Goal: Task Accomplishment & Management: Manage account settings

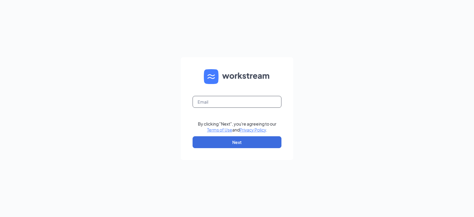
click at [239, 102] on input "text" at bounding box center [237, 102] width 89 height 12
type input "bishop@bushwoodjj.com"
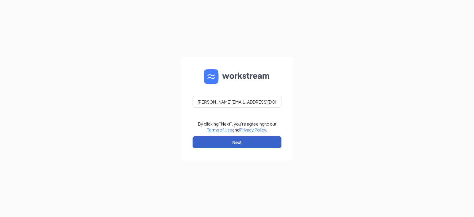
click at [244, 142] on button "Next" at bounding box center [237, 142] width 89 height 12
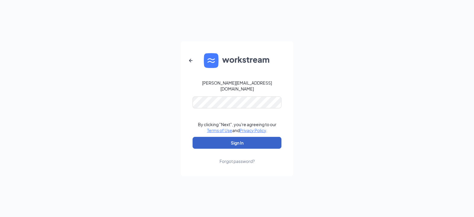
click at [237, 142] on button "Sign In" at bounding box center [237, 143] width 89 height 12
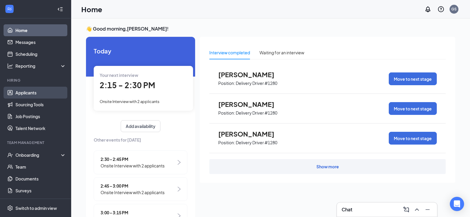
click at [32, 92] on link "Applicants" at bounding box center [40, 93] width 51 height 12
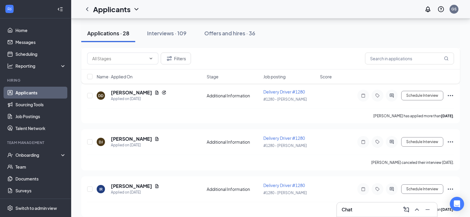
scroll to position [919, 0]
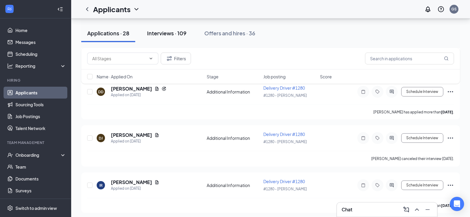
click at [167, 34] on div "Interviews · 109" at bounding box center [166, 32] width 39 height 7
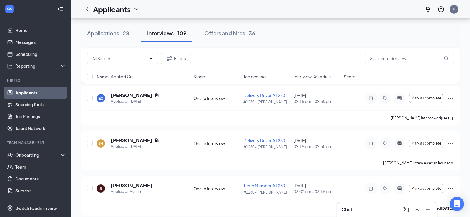
scroll to position [1156, 0]
click at [451, 142] on icon "Ellipses" at bounding box center [449, 142] width 5 height 1
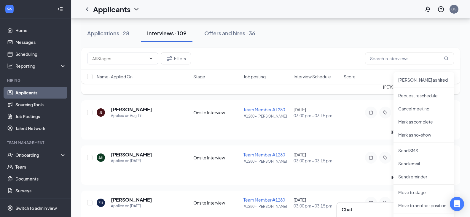
scroll to position [1244, 0]
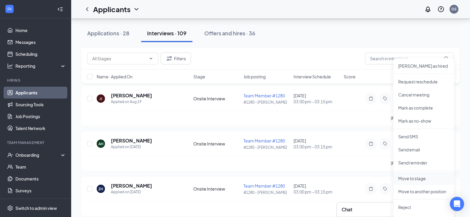
click at [412, 177] on p "Move to stage" at bounding box center [423, 178] width 51 height 6
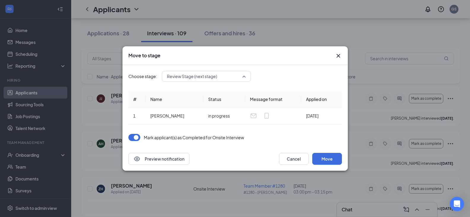
click at [182, 76] on span "Review Stage (next stage)" at bounding box center [192, 76] width 50 height 9
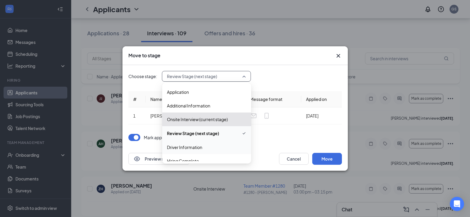
click at [209, 147] on span "Driver Information" at bounding box center [206, 147] width 79 height 7
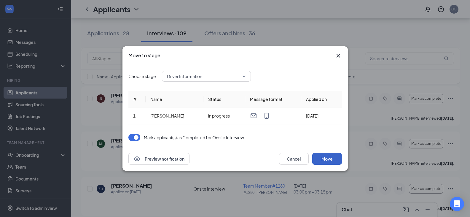
click at [320, 158] on button "Move" at bounding box center [327, 159] width 30 height 12
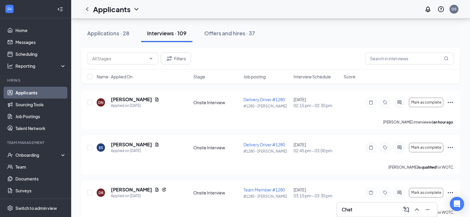
scroll to position [326, 0]
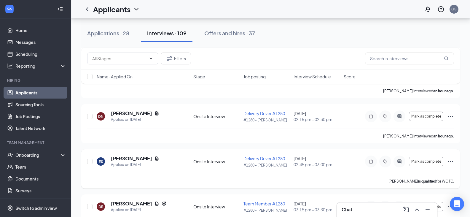
click at [448, 161] on icon "Ellipses" at bounding box center [449, 161] width 5 height 1
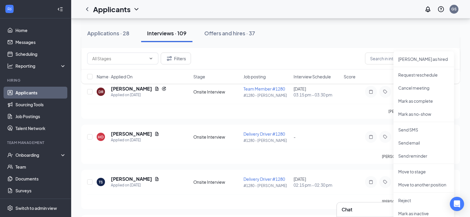
scroll to position [444, 0]
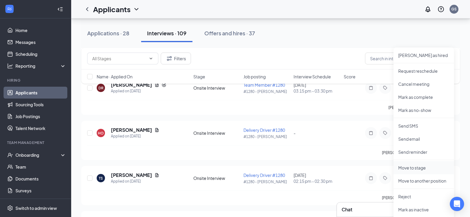
click at [413, 168] on p "Move to stage" at bounding box center [423, 167] width 51 height 6
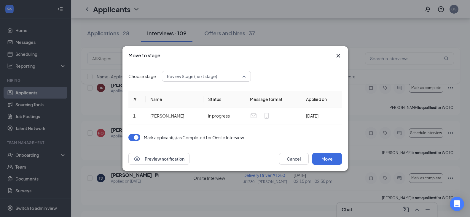
click at [236, 80] on span "Review Stage (next stage)" at bounding box center [203, 76] width 73 height 9
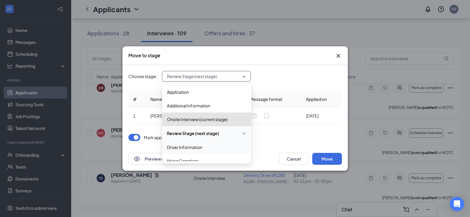
click at [209, 147] on span "Driver Information" at bounding box center [206, 147] width 79 height 7
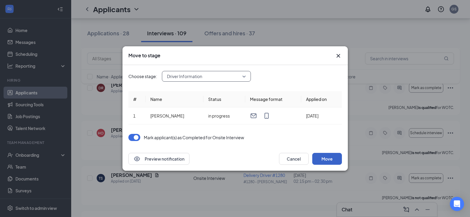
click at [326, 156] on button "Move" at bounding box center [327, 159] width 30 height 12
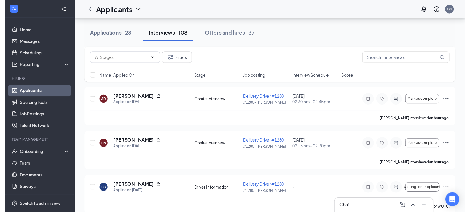
scroll to position [267, 0]
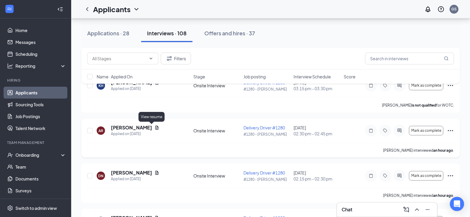
click at [154, 129] on icon "Document" at bounding box center [156, 127] width 5 height 5
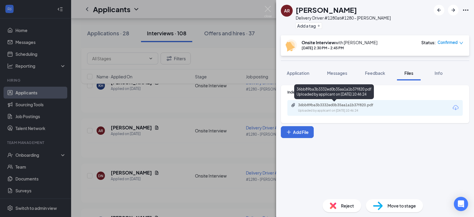
click at [322, 108] on div "Uploaded by applicant on [DATE] 10:46:24" at bounding box center [342, 110] width 89 height 5
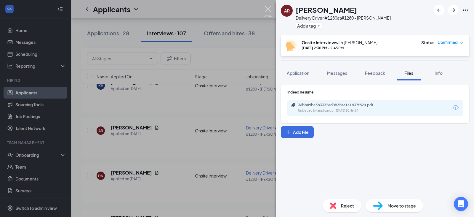
click at [268, 9] on img at bounding box center [267, 12] width 7 height 12
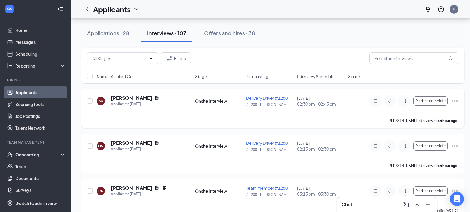
scroll to position [296, 0]
click at [159, 143] on icon "Document" at bounding box center [156, 142] width 5 height 5
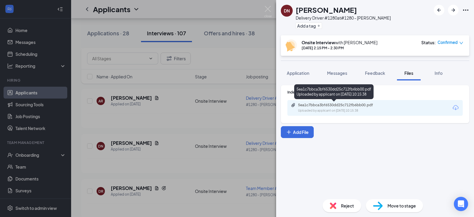
click at [313, 110] on div "Uploaded by applicant on [DATE] 10:15:38" at bounding box center [342, 110] width 89 height 5
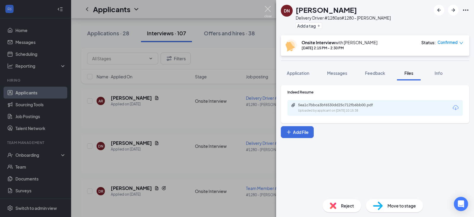
click at [271, 9] on img at bounding box center [267, 12] width 7 height 12
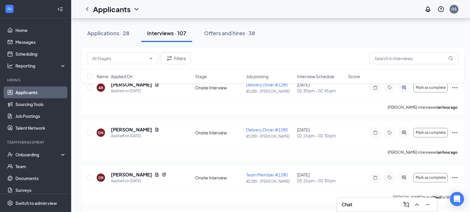
scroll to position [296, 0]
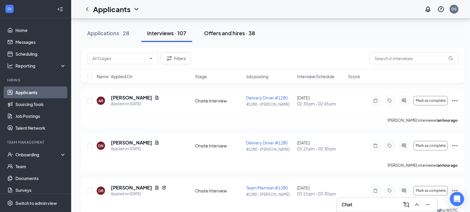
click at [239, 34] on div "Offers and hires · 38" at bounding box center [229, 32] width 51 height 7
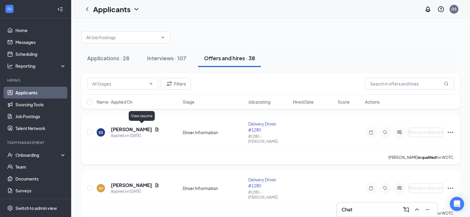
click at [154, 127] on icon "Document" at bounding box center [156, 129] width 5 height 5
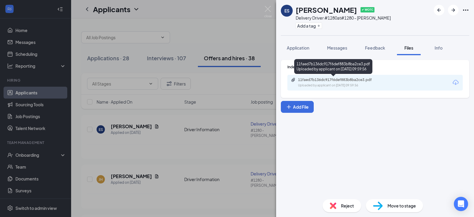
click at [321, 81] on div "11faed7b136dc917f6def883b8ba2ce3.pdf" at bounding box center [339, 79] width 83 height 5
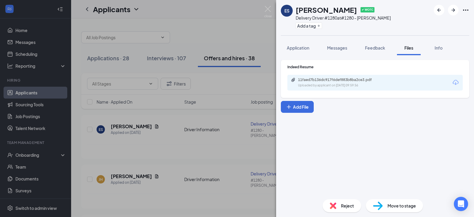
click at [271, 10] on div "ES [PERSON_NAME] ✔ WOTC Delivery Driver #1280 at #1280 - [PERSON_NAME] Add a ta…" at bounding box center [237, 108] width 474 height 217
click at [270, 12] on img at bounding box center [267, 12] width 7 height 12
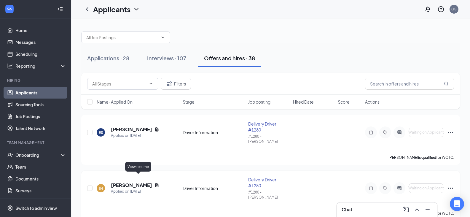
click at [155, 183] on icon "Document" at bounding box center [156, 185] width 3 height 4
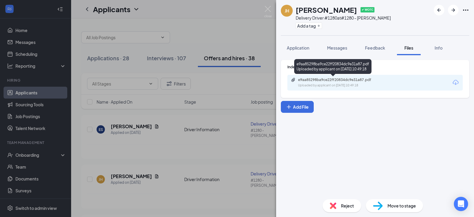
click at [344, 80] on div "e9aa85298ba9ce22ff20834dc9e31a87.pdf" at bounding box center [339, 79] width 83 height 5
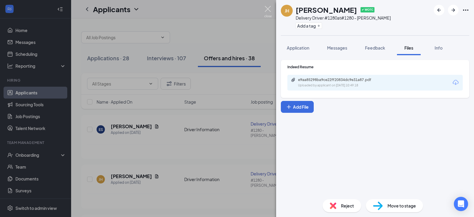
click at [266, 9] on img at bounding box center [267, 12] width 7 height 12
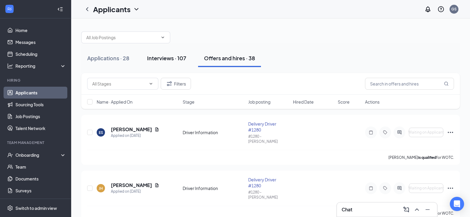
click at [167, 56] on div "Interviews · 107" at bounding box center [166, 57] width 39 height 7
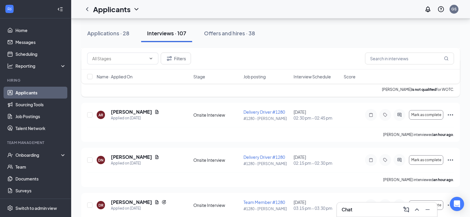
scroll to position [296, 0]
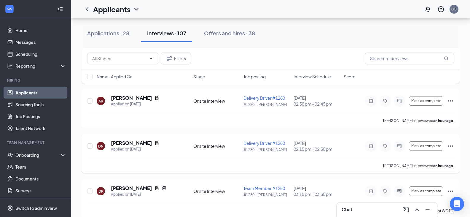
click at [449, 148] on icon "Ellipses" at bounding box center [450, 145] width 7 height 7
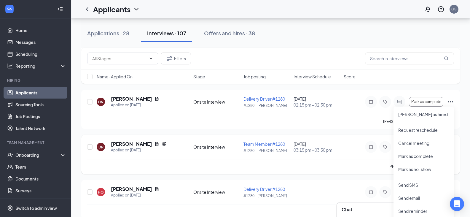
scroll to position [385, 0]
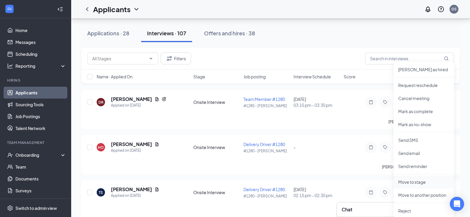
click at [408, 181] on p "Move to stage" at bounding box center [423, 182] width 51 height 6
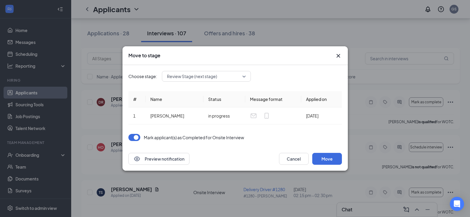
click at [229, 75] on span "Review Stage (next stage)" at bounding box center [203, 76] width 73 height 9
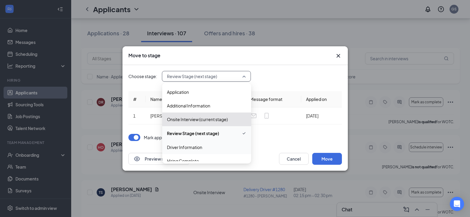
click at [198, 148] on span "Driver Information" at bounding box center [184, 147] width 35 height 7
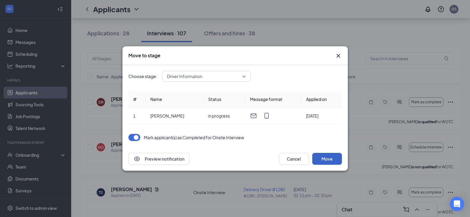
click at [327, 161] on button "Move" at bounding box center [327, 159] width 30 height 12
